Goal: Information Seeking & Learning: Learn about a topic

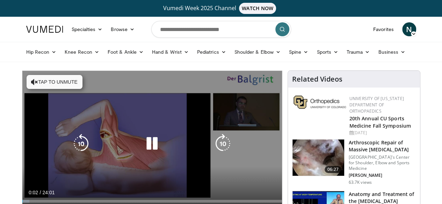
click at [149, 146] on icon "Video Player" at bounding box center [152, 144] width 20 height 20
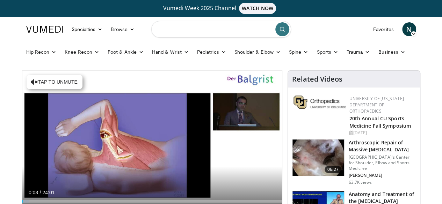
click at [222, 32] on input "Search topics, interventions" at bounding box center [221, 29] width 140 height 17
type input "**********"
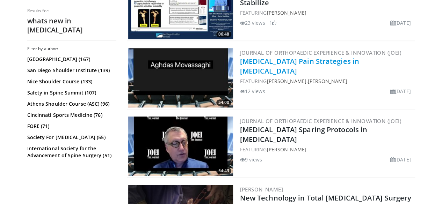
scroll to position [322, 0]
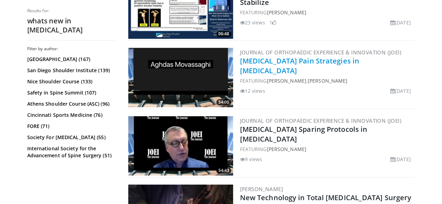
click at [259, 59] on link "[MEDICAL_DATA] Pain Strategies in [MEDICAL_DATA]" at bounding box center [299, 65] width 119 height 19
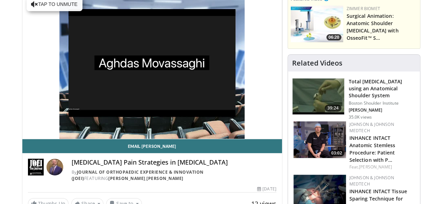
scroll to position [78, 0]
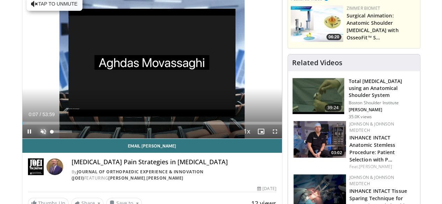
click at [36, 139] on span "Video Player" at bounding box center [43, 132] width 14 height 14
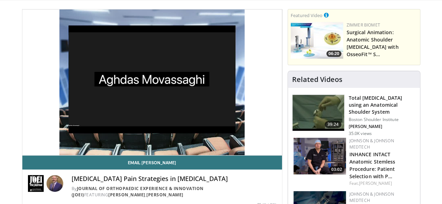
scroll to position [61, 0]
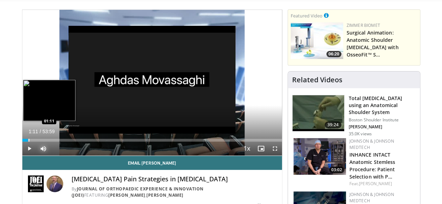
click at [22, 142] on div "Loaded : 2.76% 00:28 01:11" at bounding box center [152, 138] width 260 height 7
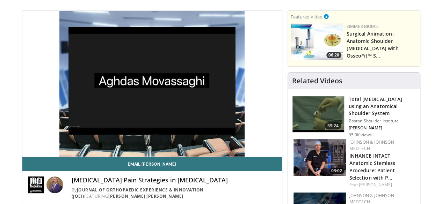
scroll to position [60, 0]
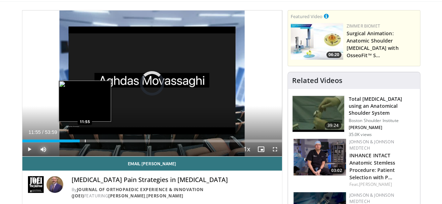
click at [67, 143] on div "Loaded : 19.45% 11:55 11:55" at bounding box center [152, 139] width 260 height 7
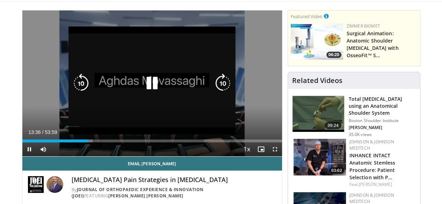
click at [154, 85] on icon "Video Player" at bounding box center [152, 84] width 20 height 20
click at [151, 93] on icon "Video Player" at bounding box center [152, 84] width 20 height 20
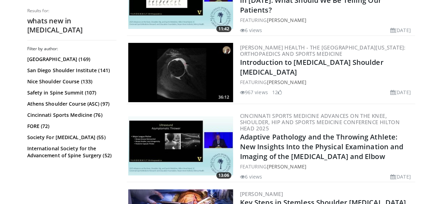
scroll to position [1302, 0]
